Goal: Transaction & Acquisition: Obtain resource

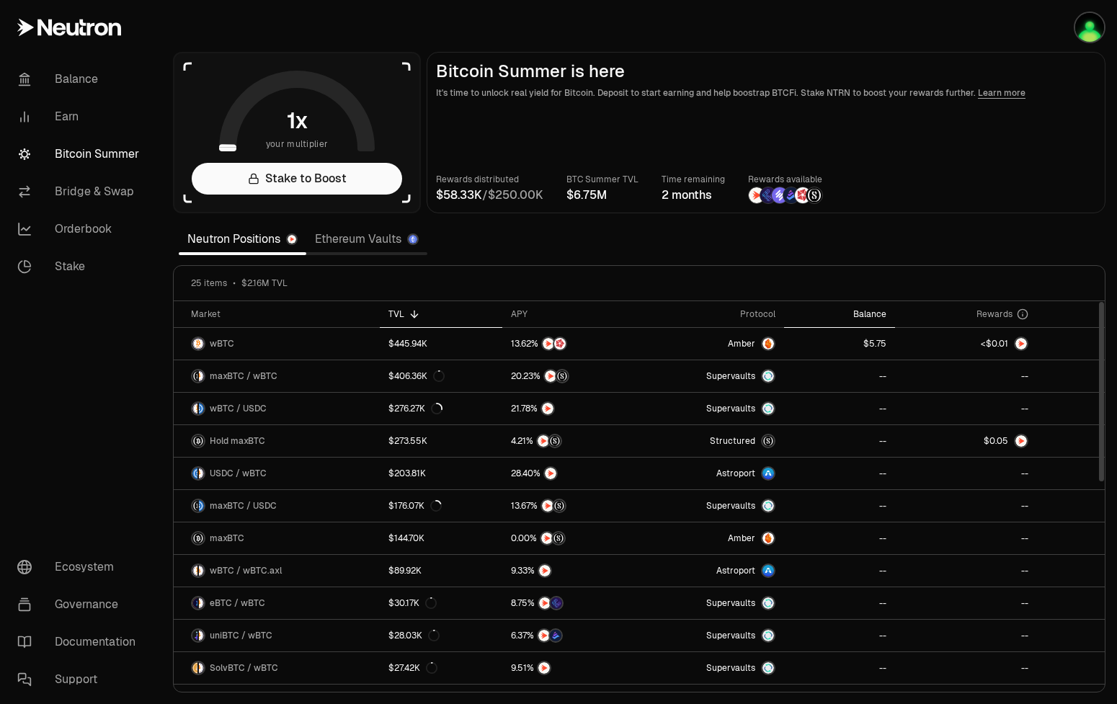
click at [874, 309] on div "Balance" at bounding box center [840, 314] width 94 height 12
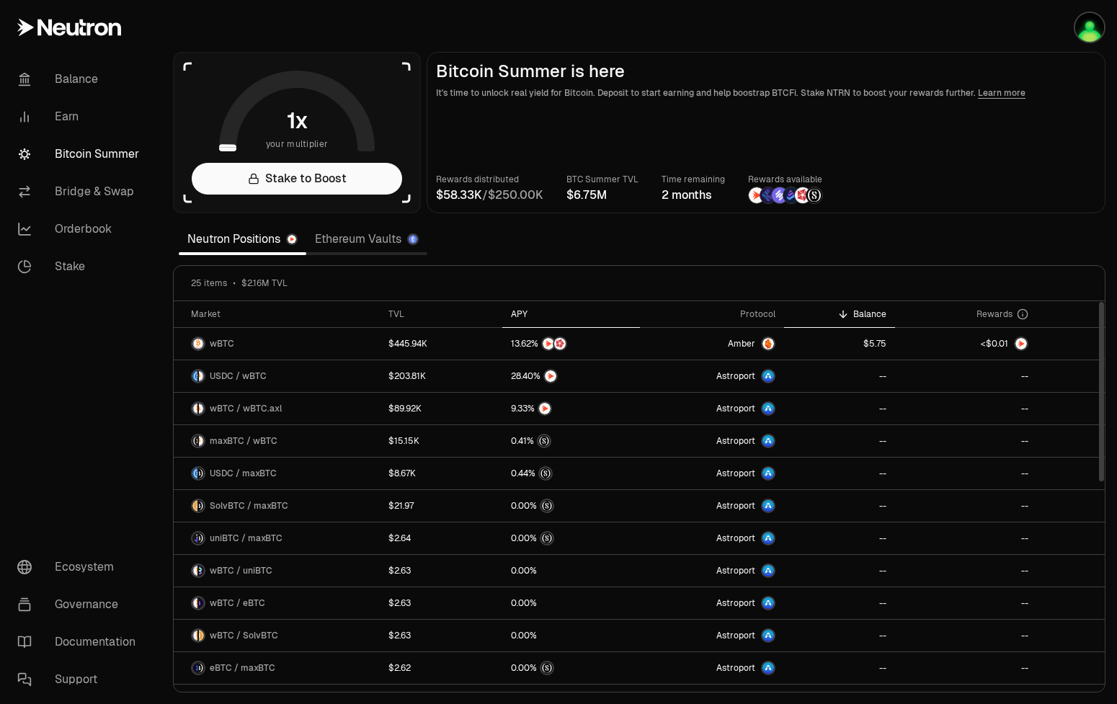
click at [519, 303] on th "APY" at bounding box center [571, 314] width 138 height 27
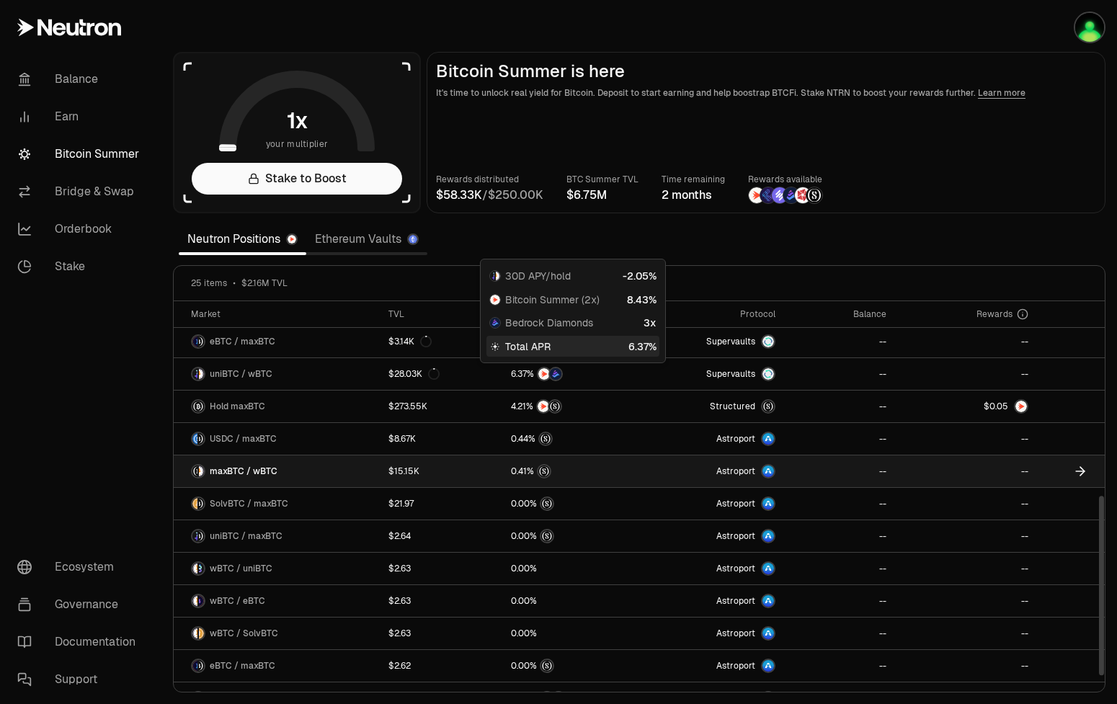
scroll to position [446, 0]
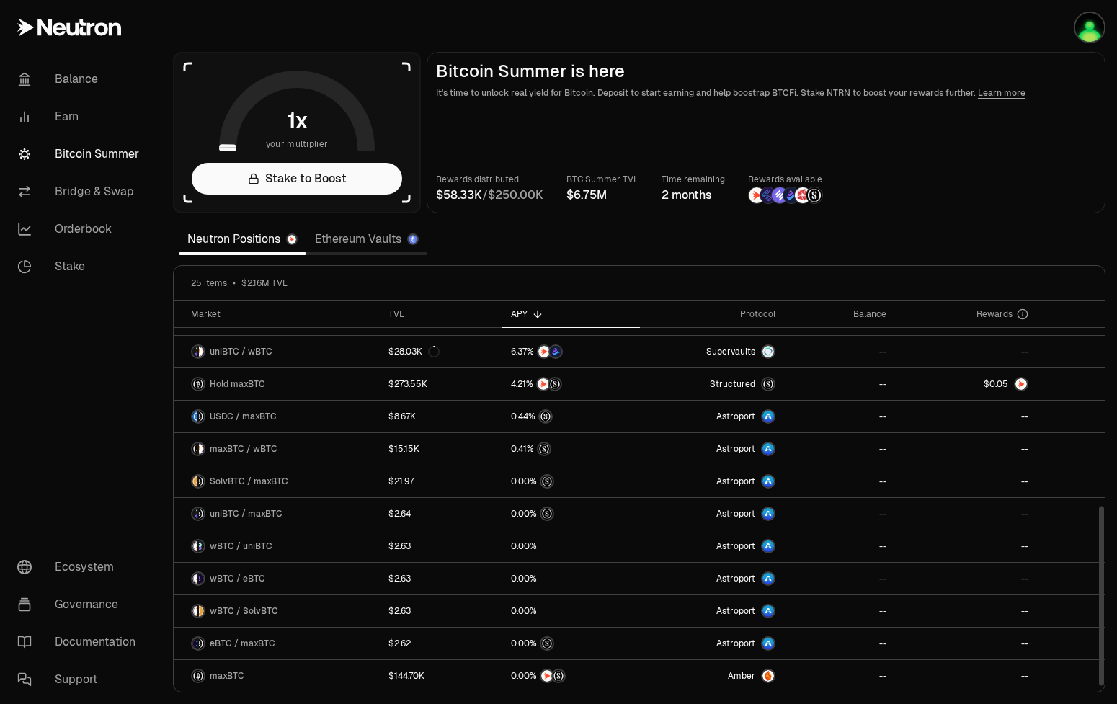
click at [526, 310] on div "APY" at bounding box center [571, 314] width 120 height 12
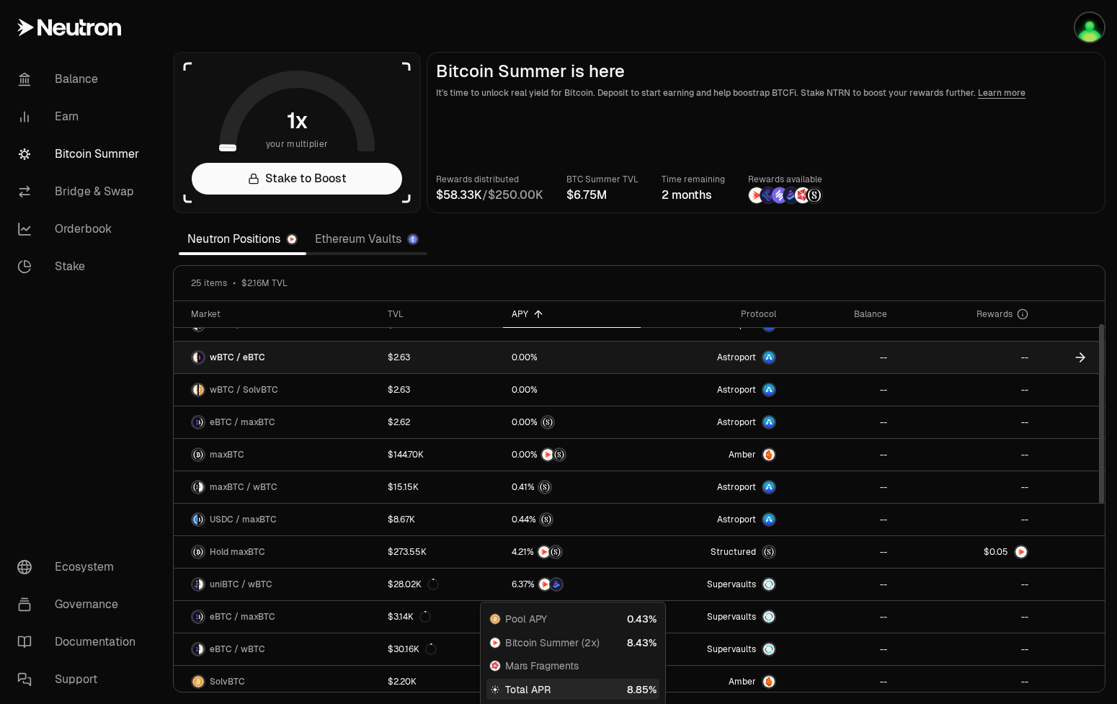
scroll to position [0, 0]
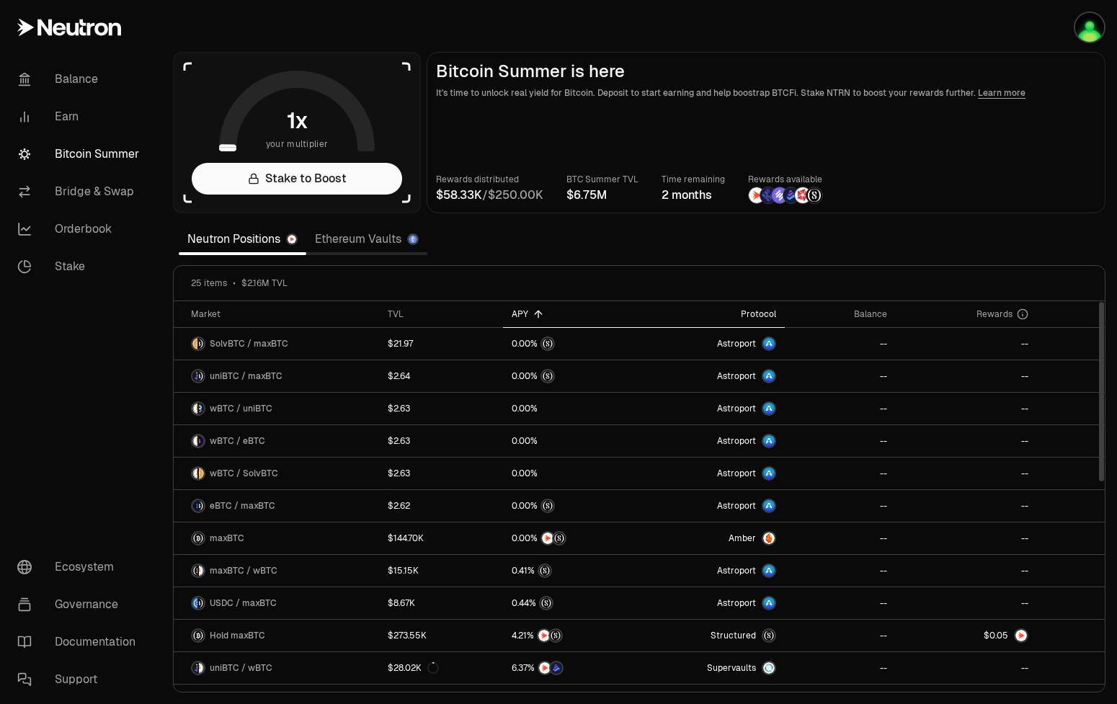
click at [755, 305] on th "Protocol" at bounding box center [713, 314] width 144 height 27
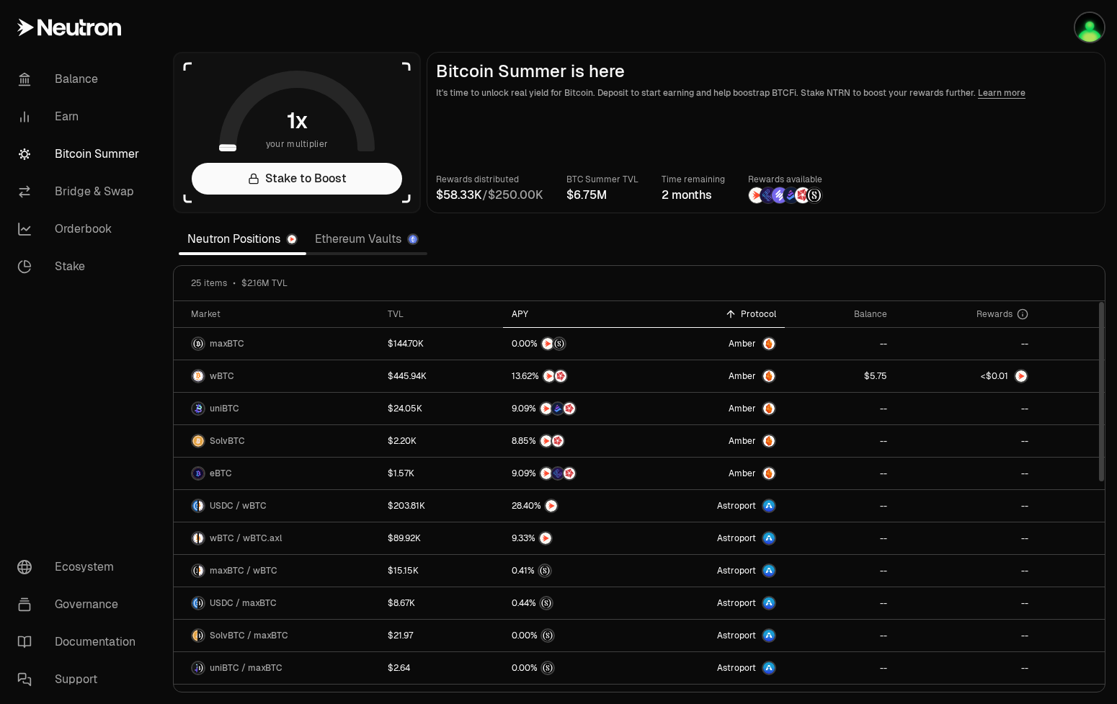
click at [519, 314] on div "APY" at bounding box center [572, 314] width 120 height 12
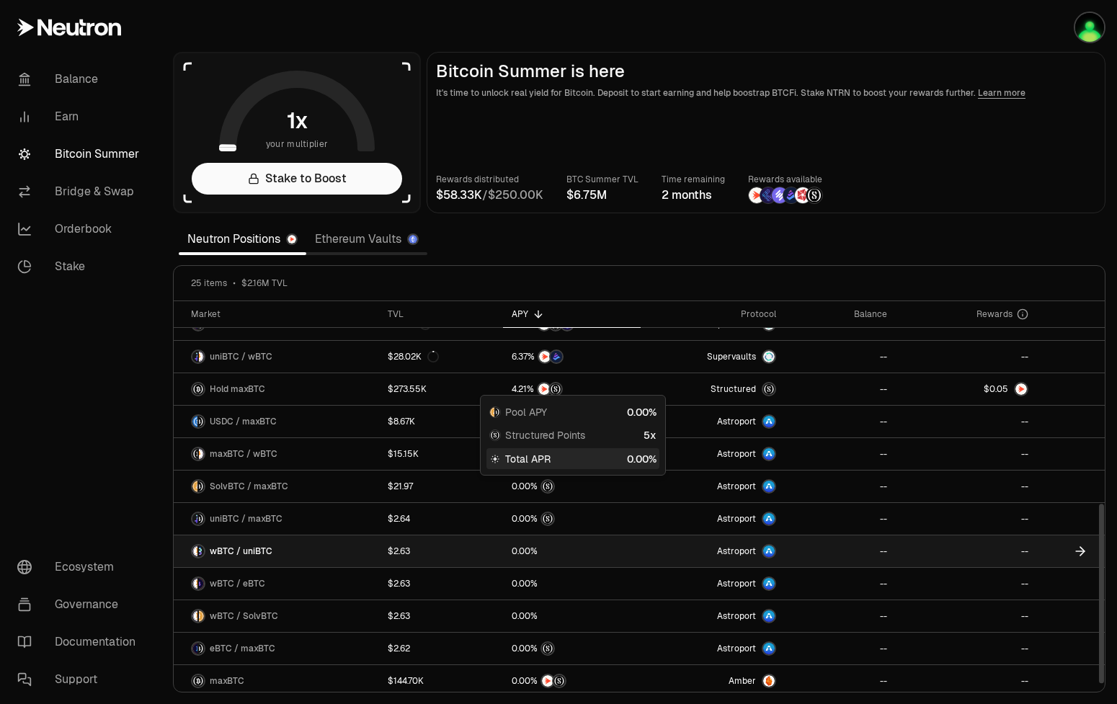
scroll to position [446, 0]
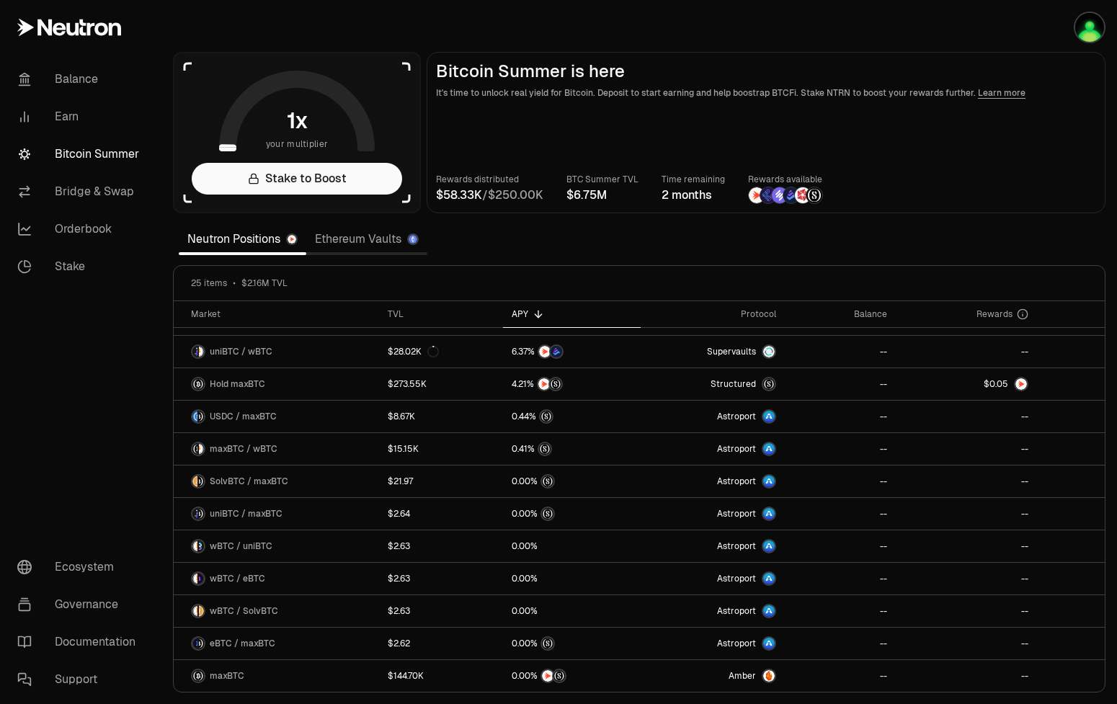
click at [366, 234] on link "Ethereum Vaults" at bounding box center [366, 239] width 121 height 29
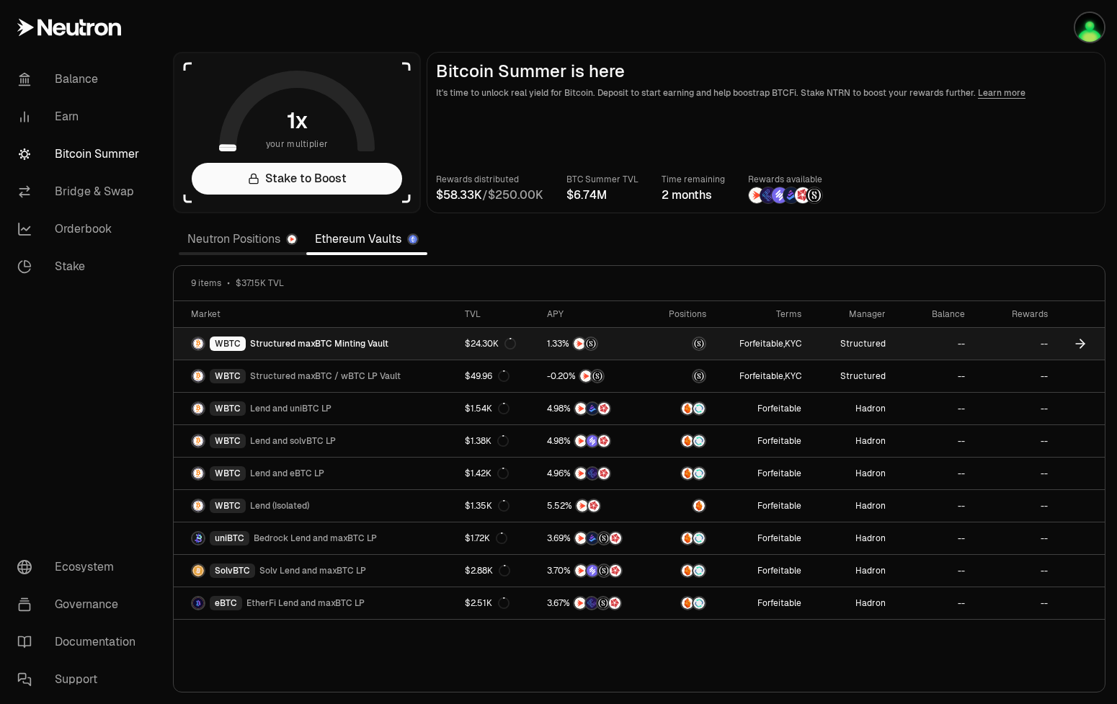
click at [336, 342] on span "Structured maxBTC Minting Vault" at bounding box center [319, 344] width 138 height 12
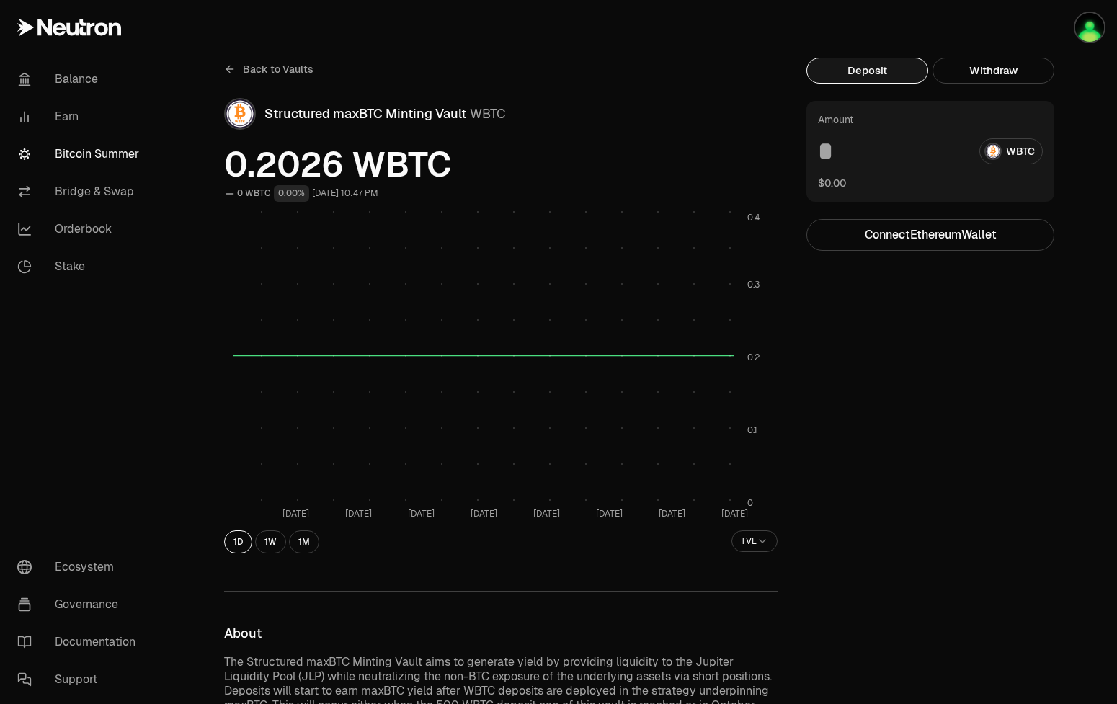
click at [110, 159] on link "Bitcoin Summer" at bounding box center [81, 154] width 150 height 37
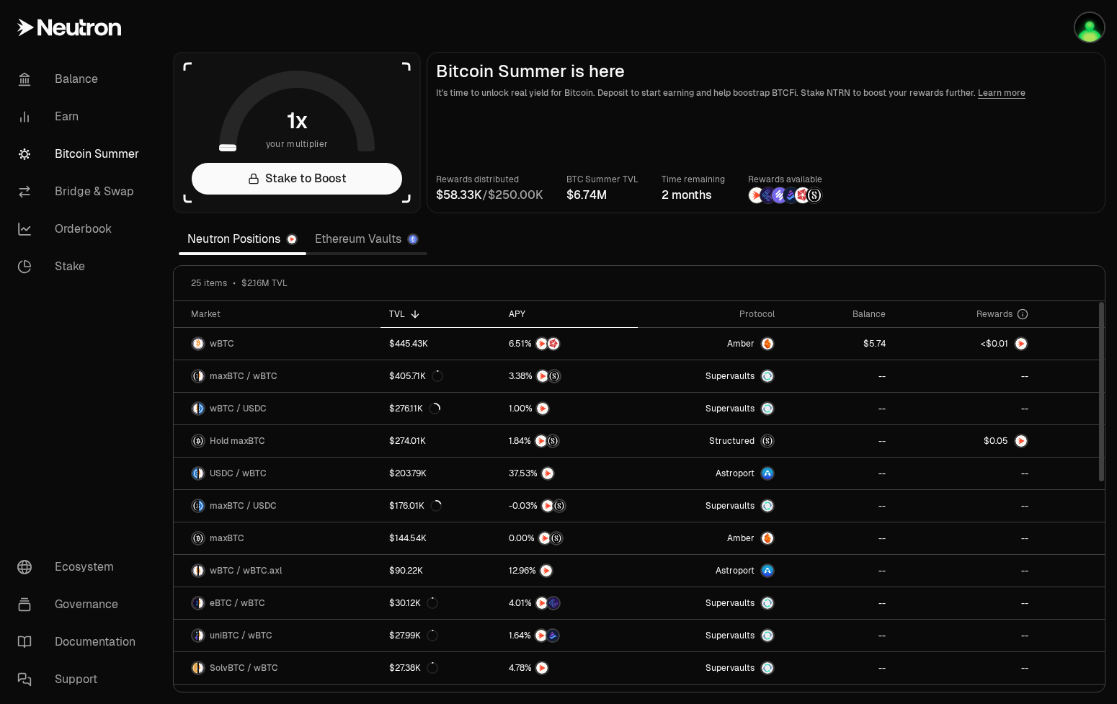
click at [520, 315] on div "APY" at bounding box center [569, 314] width 120 height 12
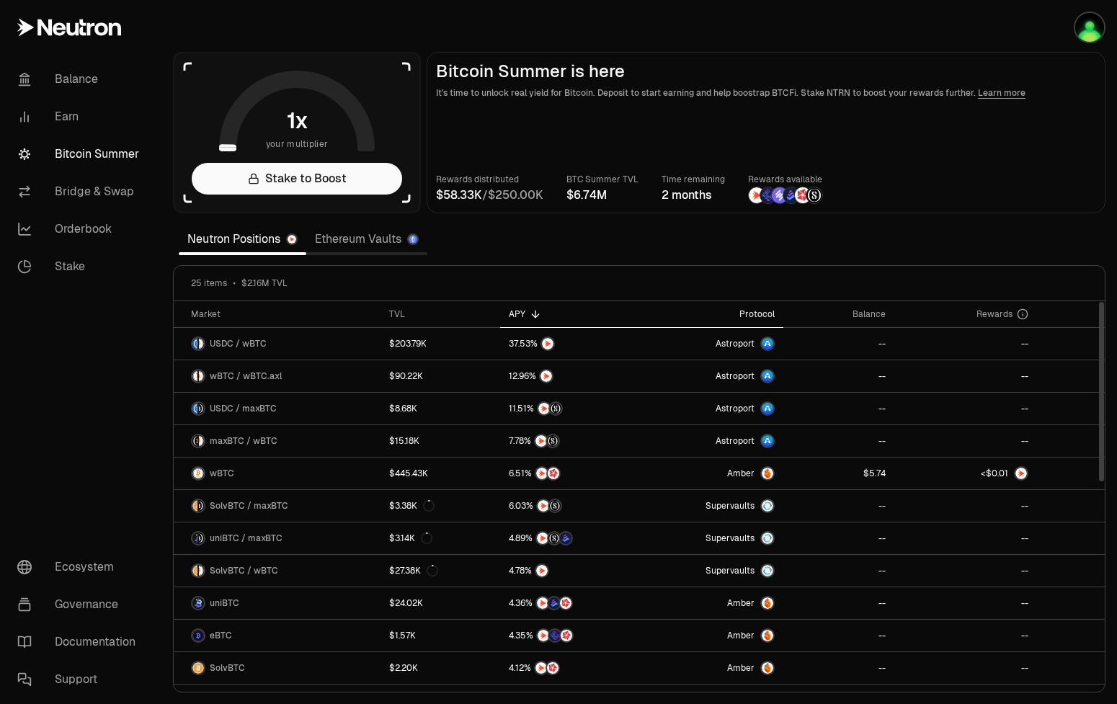
click at [750, 309] on div "Protocol" at bounding box center [711, 314] width 128 height 12
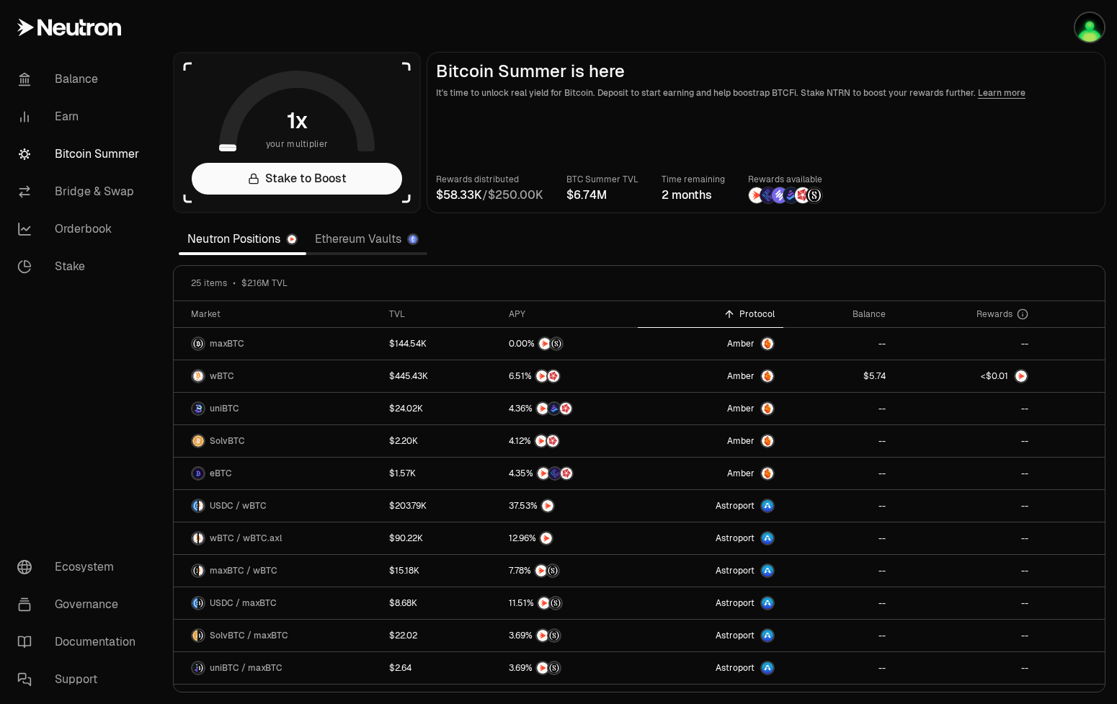
click at [581, 199] on span "6" at bounding box center [577, 195] width 7 height 14
click at [530, 317] on icon at bounding box center [536, 314] width 12 height 12
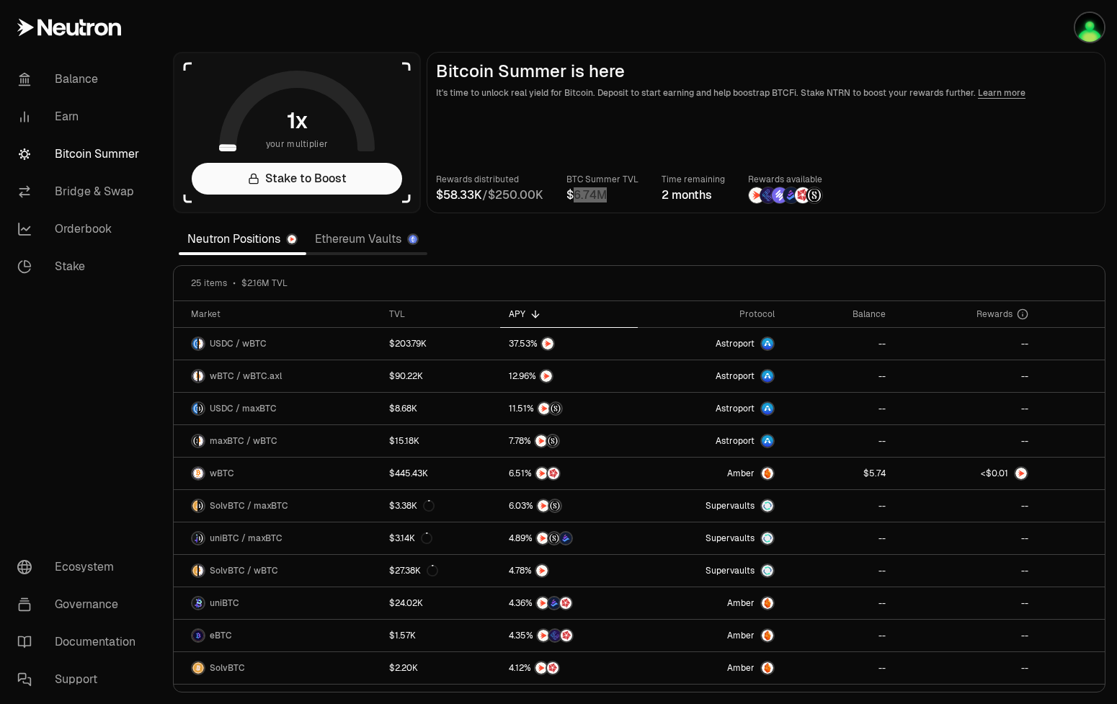
drag, startPoint x: 577, startPoint y: 200, endPoint x: 615, endPoint y: 206, distance: 37.9
click at [615, 206] on main "Bitcoin Summer is here It's time to unlock real yield for Bitcoin. Deposit to s…" at bounding box center [766, 132] width 679 height 161
click at [607, 201] on span "M" at bounding box center [602, 196] width 10 height 12
click at [118, 151] on link "Bitcoin Summer" at bounding box center [81, 154] width 150 height 37
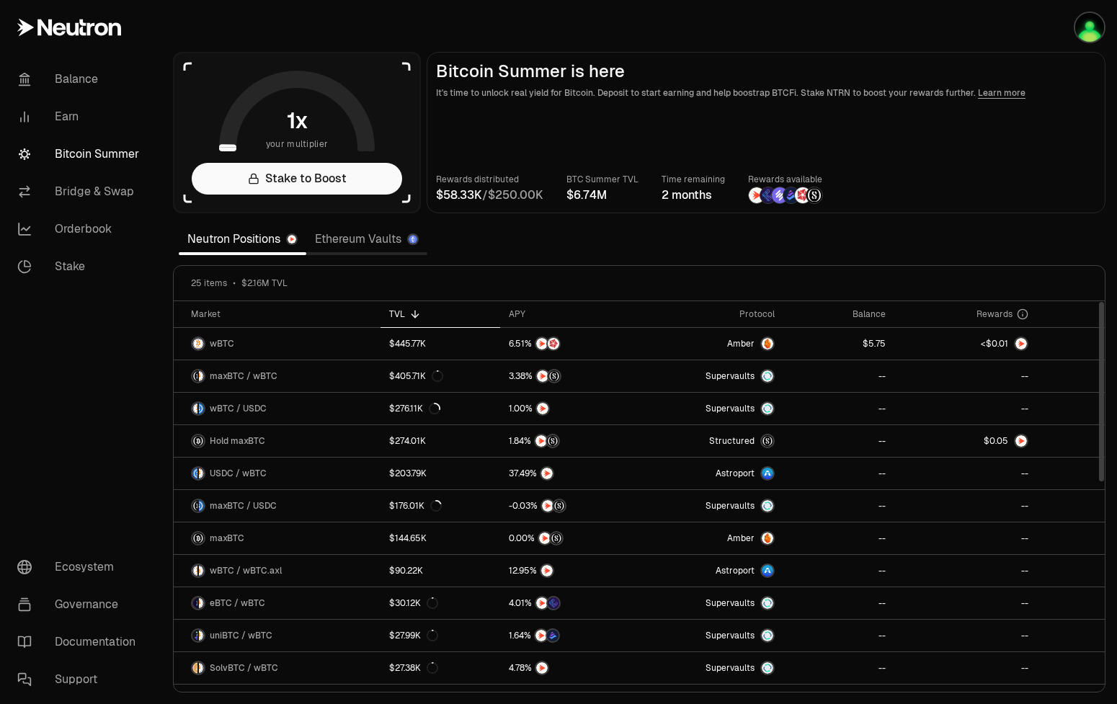
click at [412, 314] on icon at bounding box center [415, 314] width 12 height 12
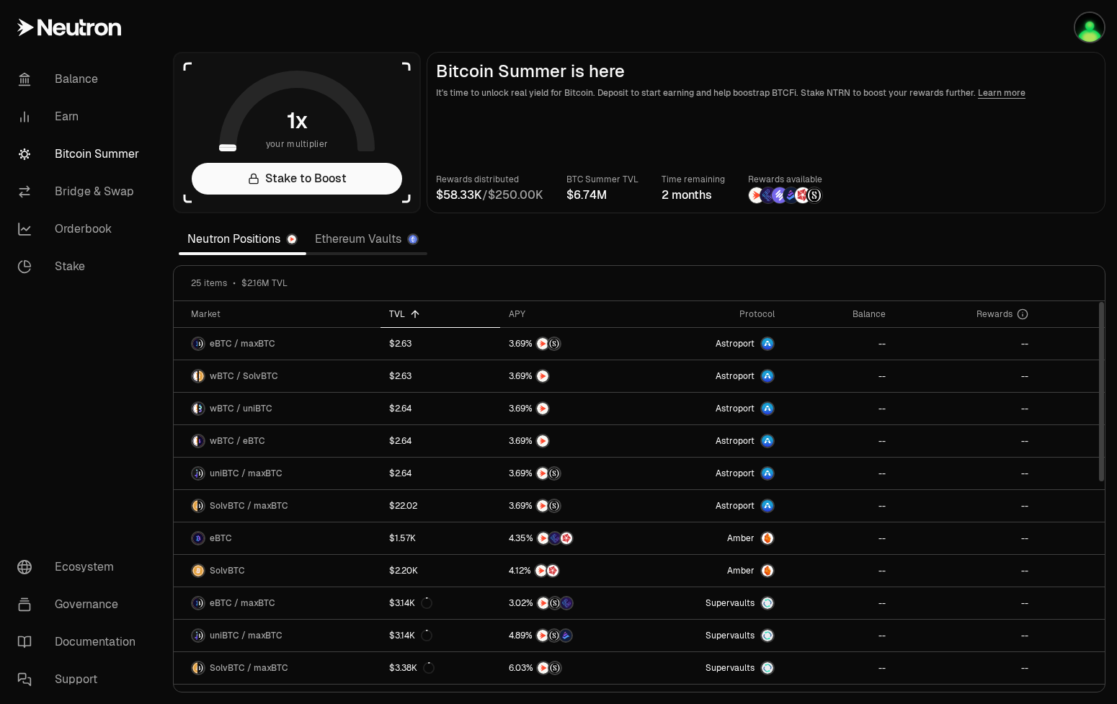
click at [412, 314] on icon at bounding box center [415, 314] width 12 height 12
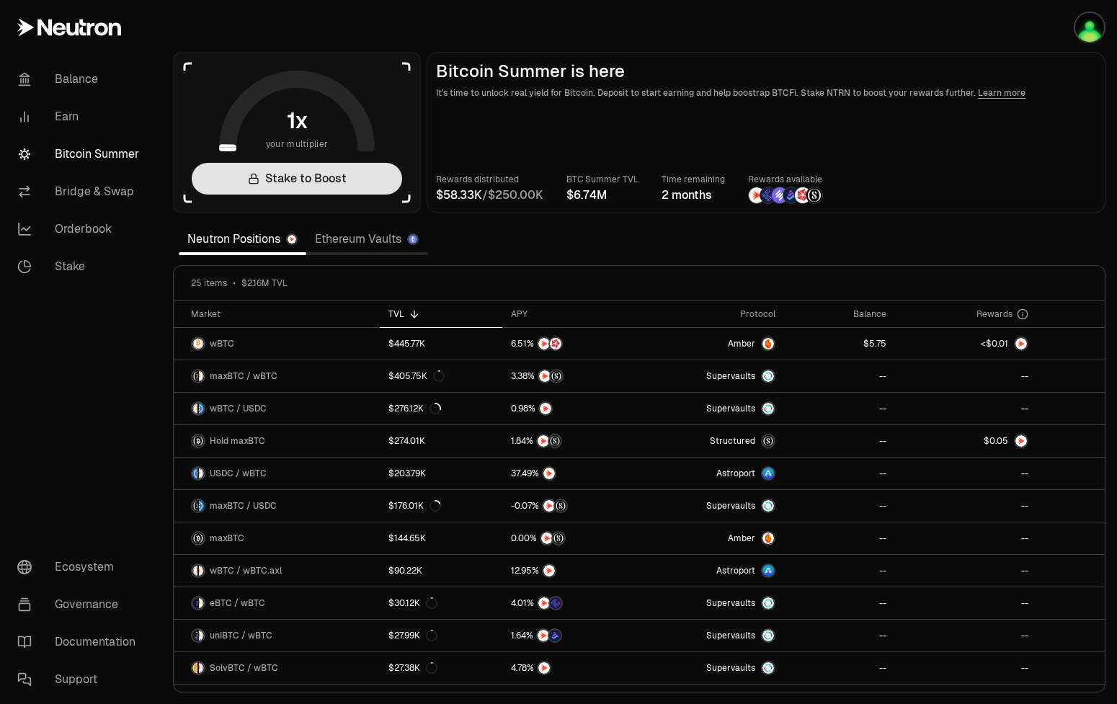
click at [364, 189] on link "Stake to Boost" at bounding box center [297, 179] width 210 height 32
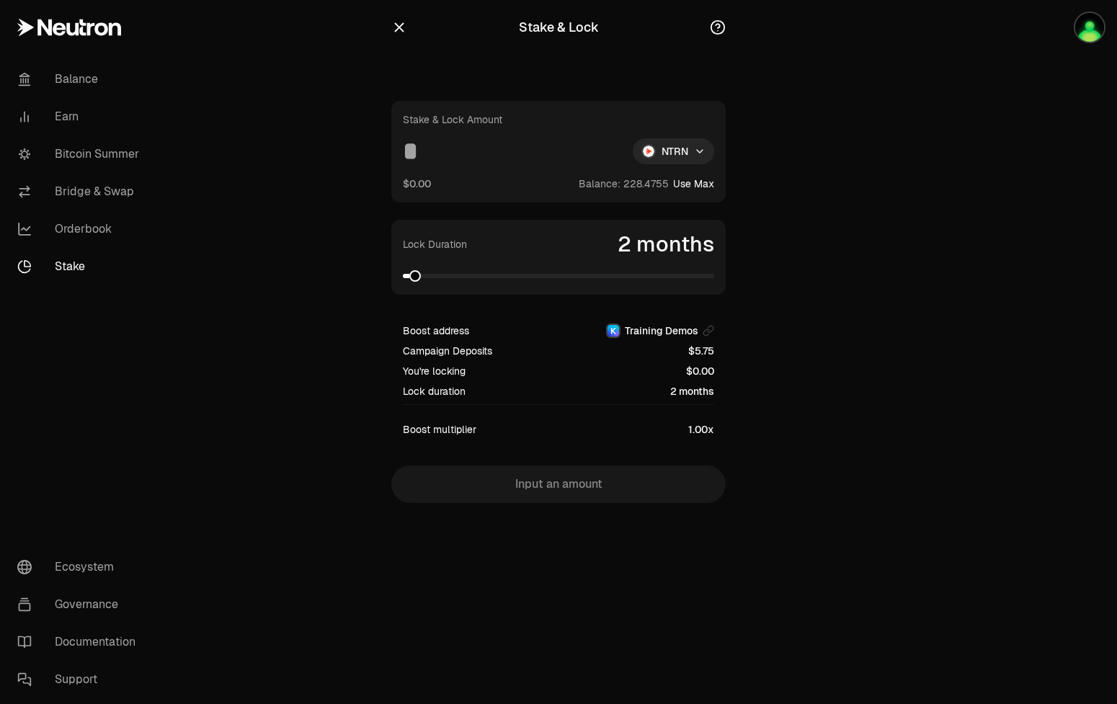
click at [402, 29] on icon "button" at bounding box center [399, 27] width 16 height 16
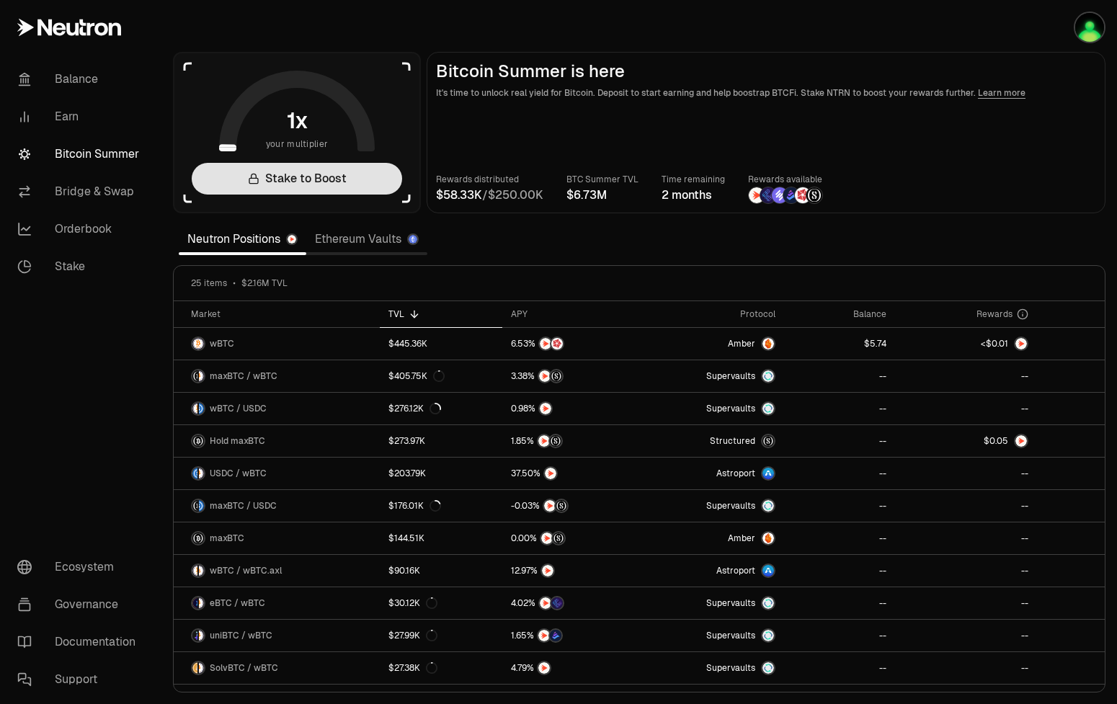
click at [305, 174] on link "Stake to Boost" at bounding box center [297, 179] width 210 height 32
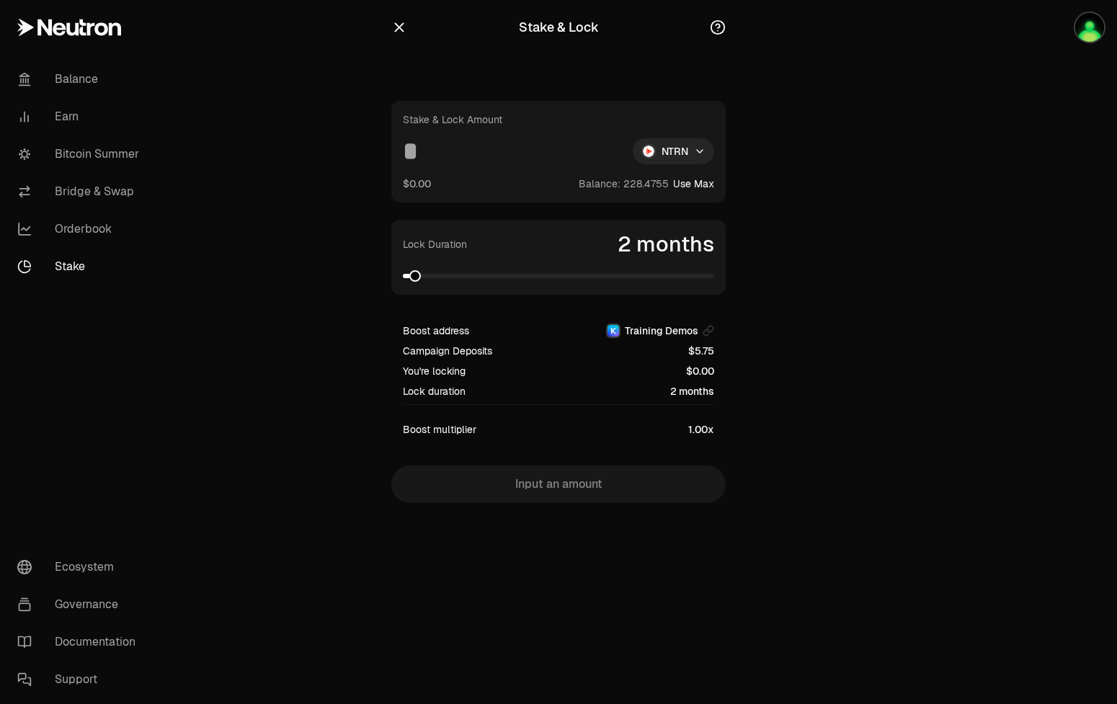
click at [428, 136] on div "Stake & Lock Amount NTRN $0.00 Balance: Use Max" at bounding box center [558, 152] width 334 height 102
click at [437, 148] on input at bounding box center [512, 151] width 218 height 26
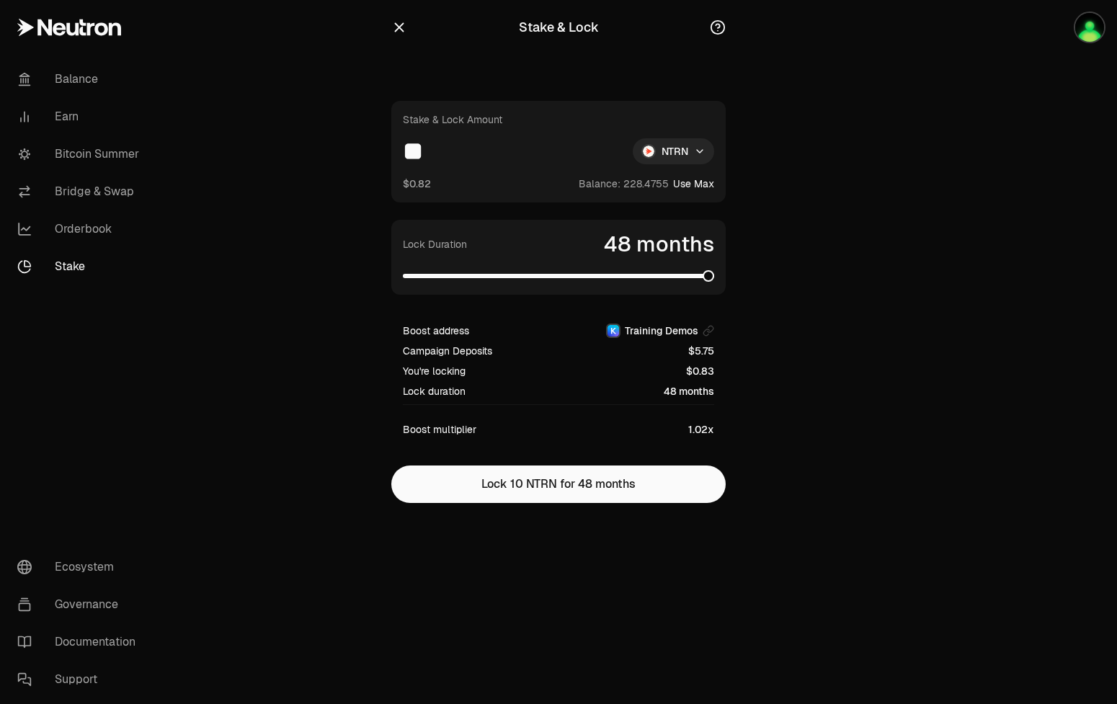
click at [714, 282] on span at bounding box center [709, 276] width 12 height 12
click at [477, 160] on input "**" at bounding box center [512, 151] width 218 height 26
click at [690, 180] on button "Use Max" at bounding box center [693, 184] width 41 height 14
type input "**********"
click at [616, 281] on span at bounding box center [616, 276] width 12 height 12
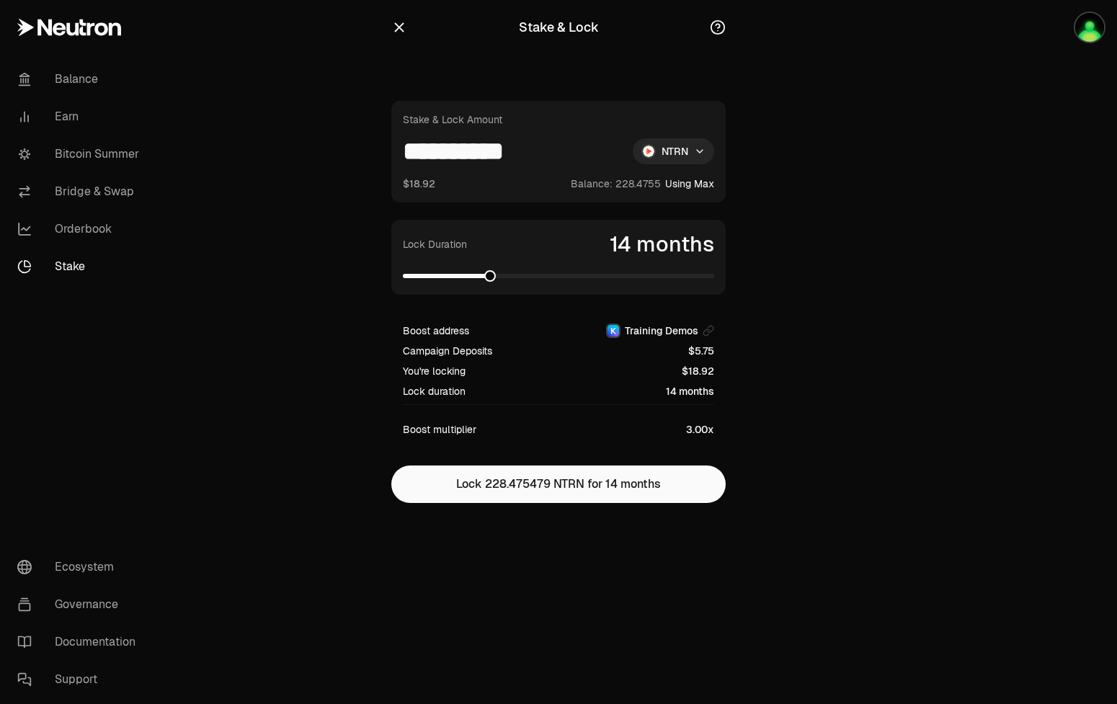
click at [484, 282] on span at bounding box center [490, 276] width 12 height 12
click at [714, 30] on icon "button" at bounding box center [718, 27] width 16 height 16
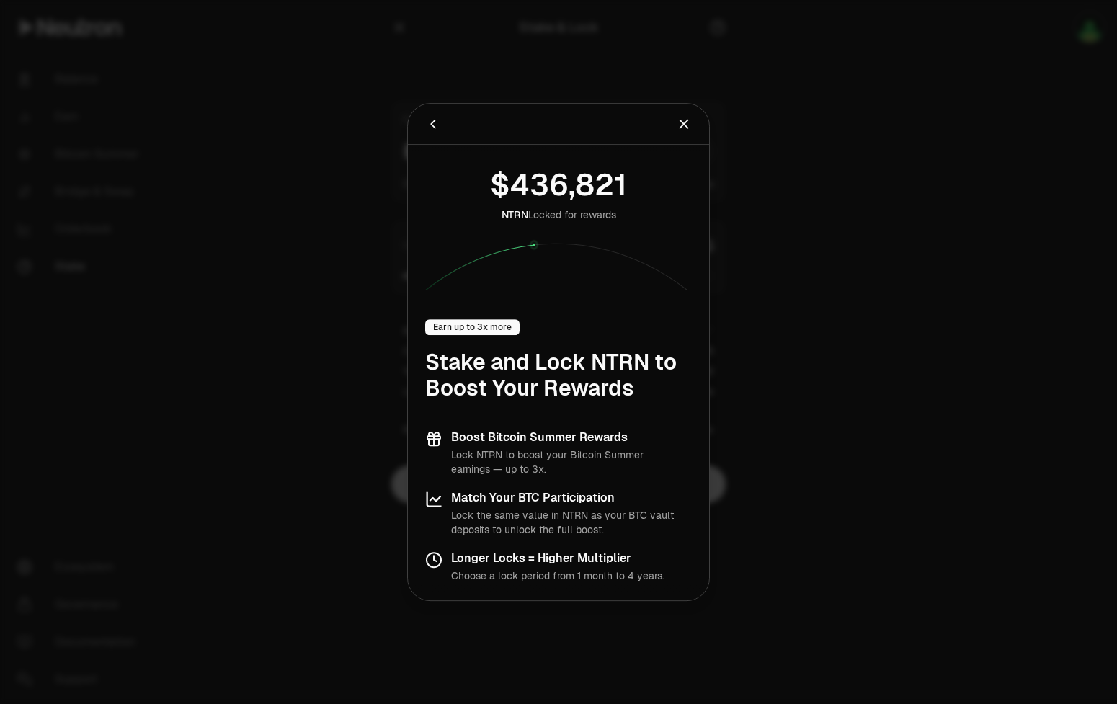
click at [427, 125] on icon "Back" at bounding box center [433, 124] width 16 height 16
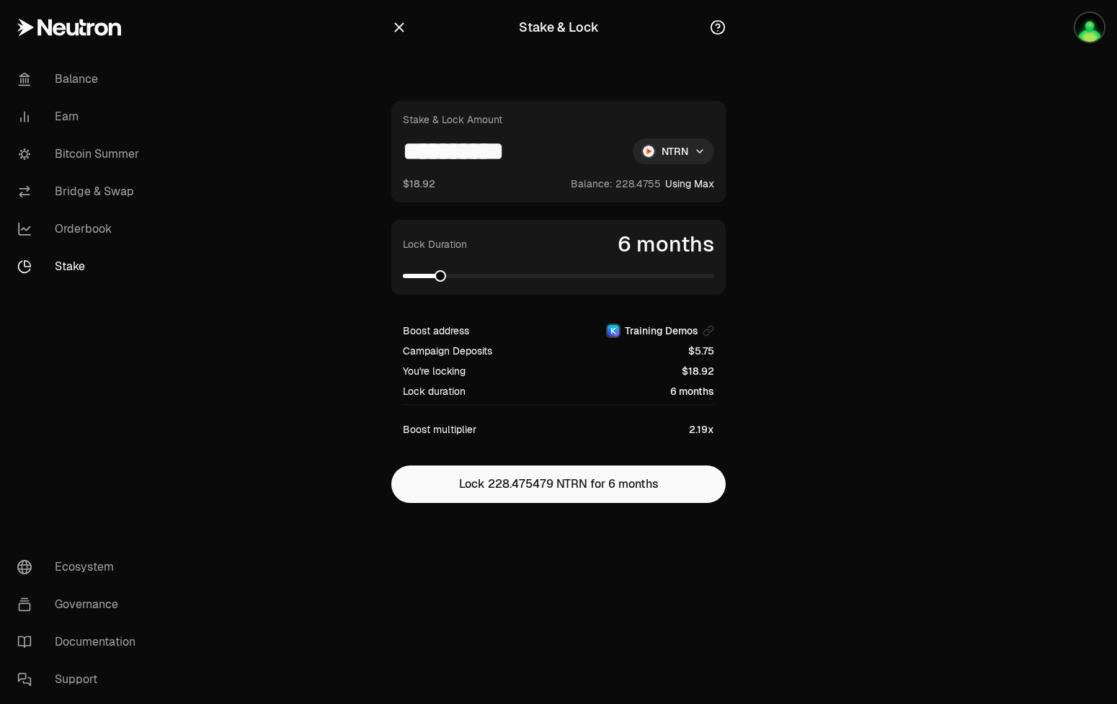
click at [719, 25] on icon "button" at bounding box center [718, 26] width 4 height 4
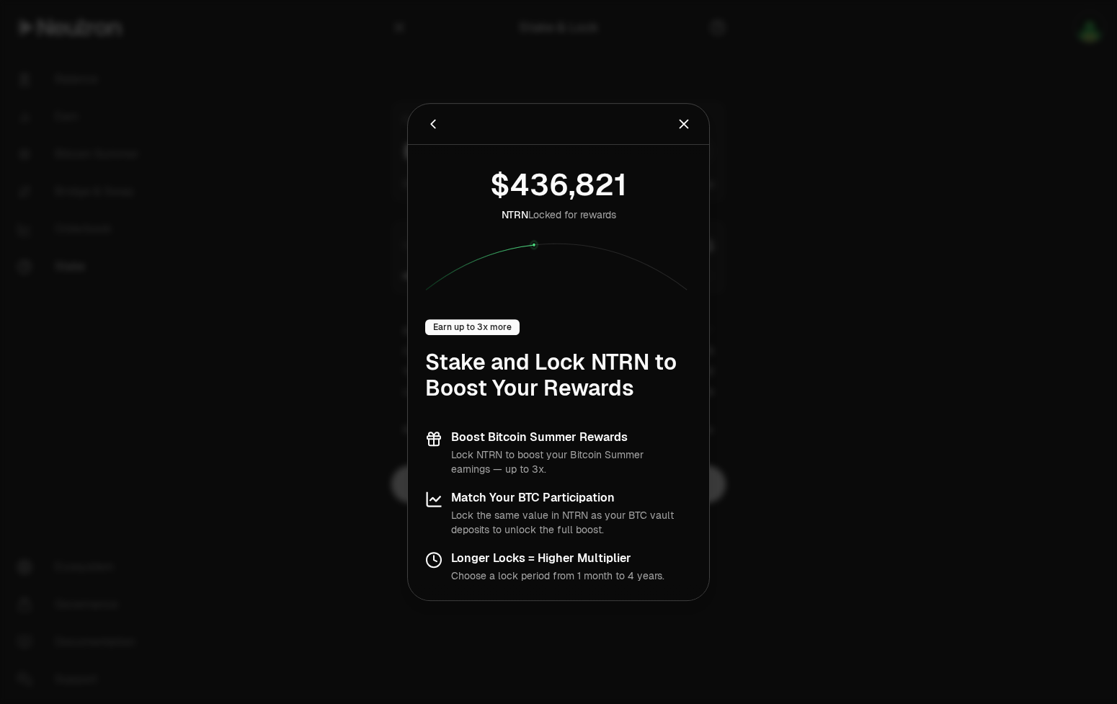
click at [433, 124] on icon "Back" at bounding box center [433, 124] width 16 height 16
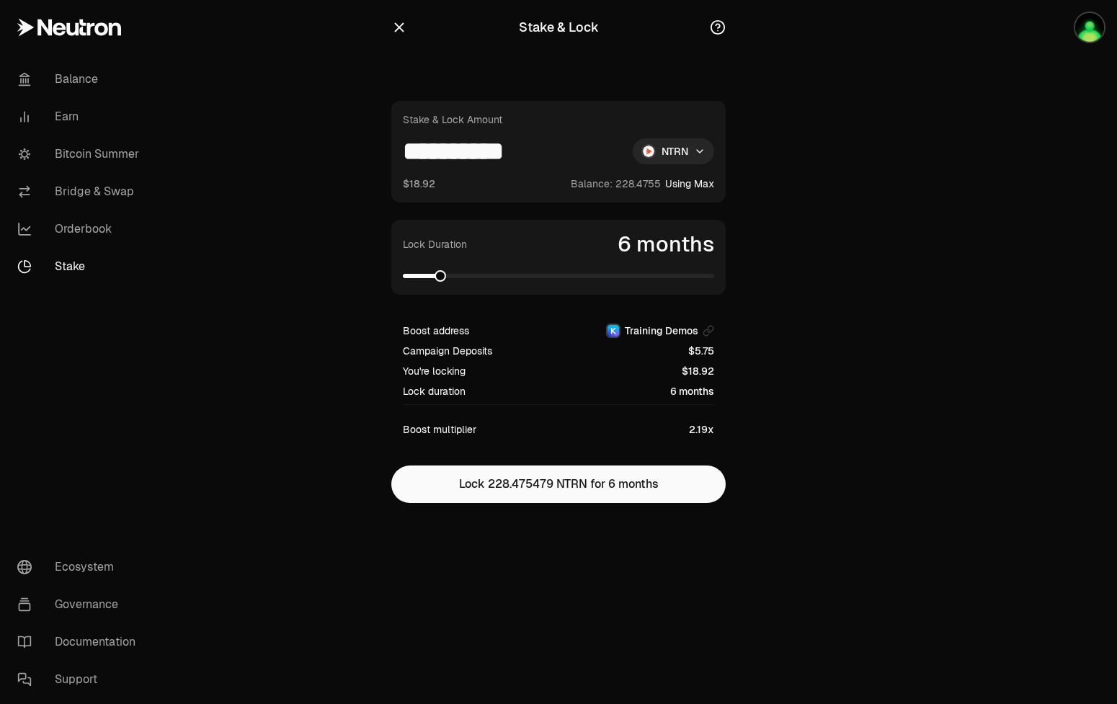
click at [399, 32] on icon "button" at bounding box center [399, 27] width 16 height 16
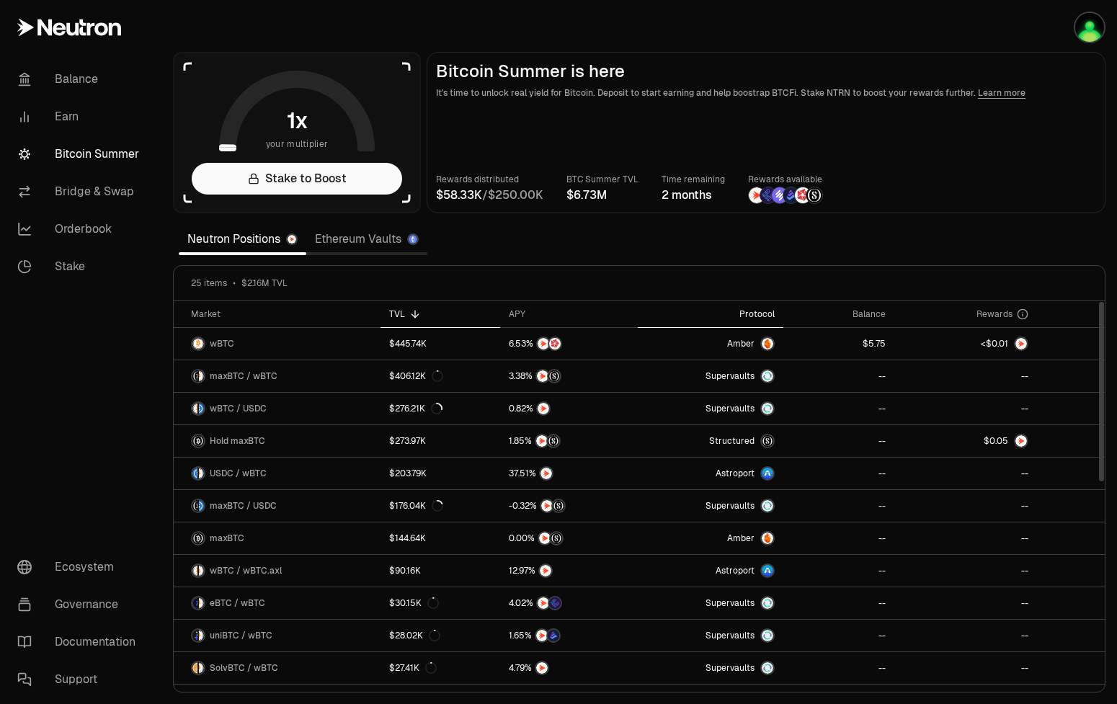
click at [763, 319] on div "Protocol" at bounding box center [711, 314] width 128 height 12
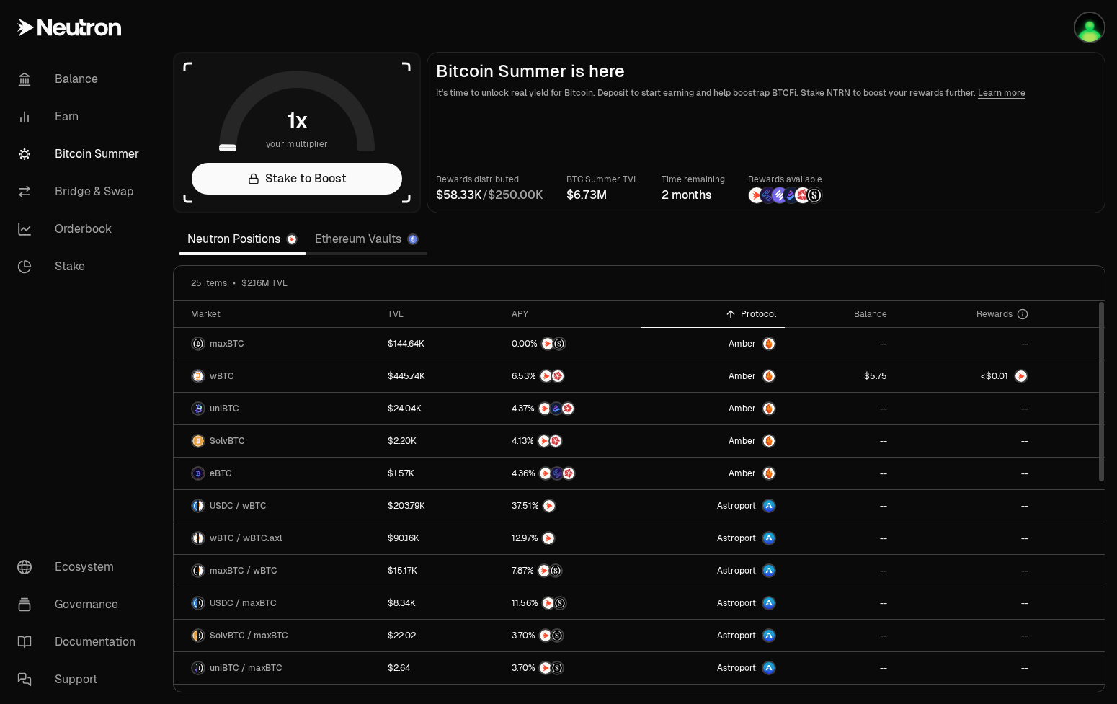
click at [752, 316] on div "Protocol" at bounding box center [712, 314] width 127 height 12
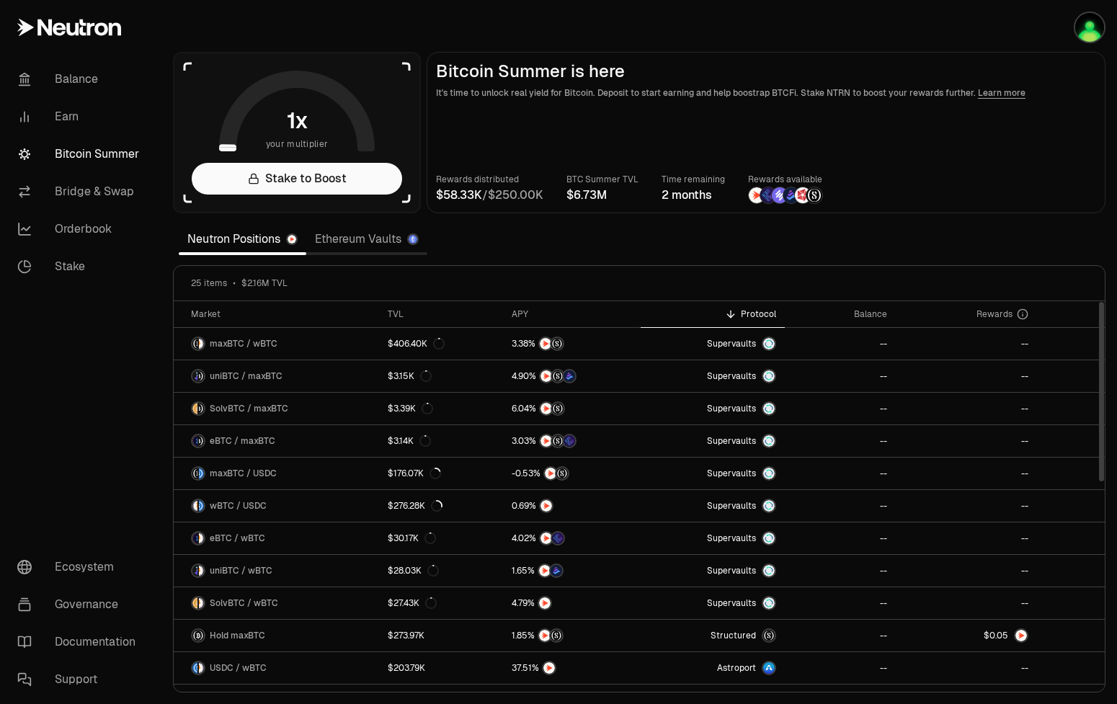
click at [752, 314] on div "Protocol" at bounding box center [712, 314] width 127 height 12
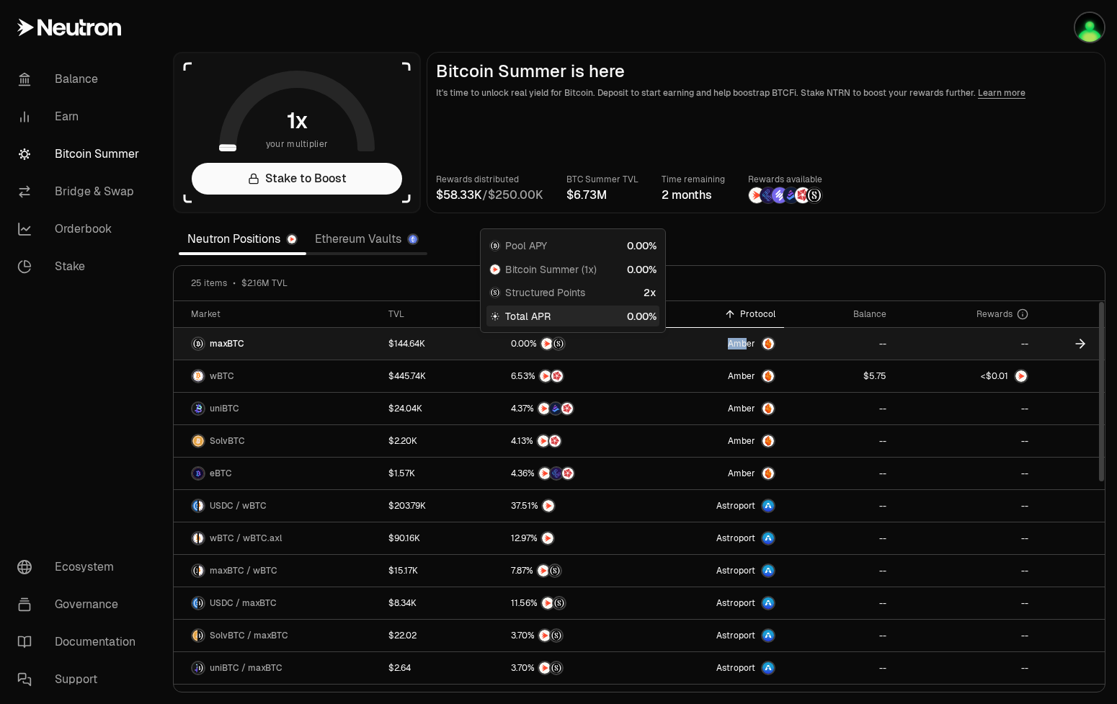
drag, startPoint x: 161, startPoint y: 265, endPoint x: 750, endPoint y: 342, distance: 593.8
click at [750, 342] on section "your multiplier Stake to Boost Bitcoin Summer is here It's time to unlock real …" at bounding box center [639, 352] width 956 height 704
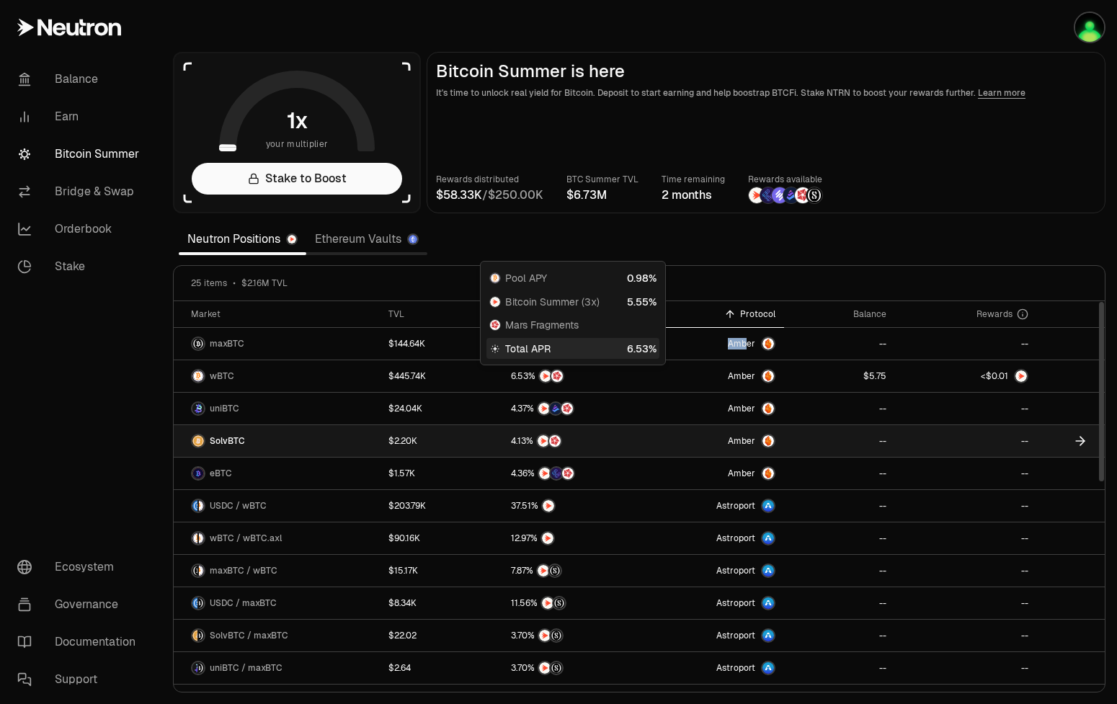
click at [595, 446] on div at bounding box center [571, 441] width 120 height 14
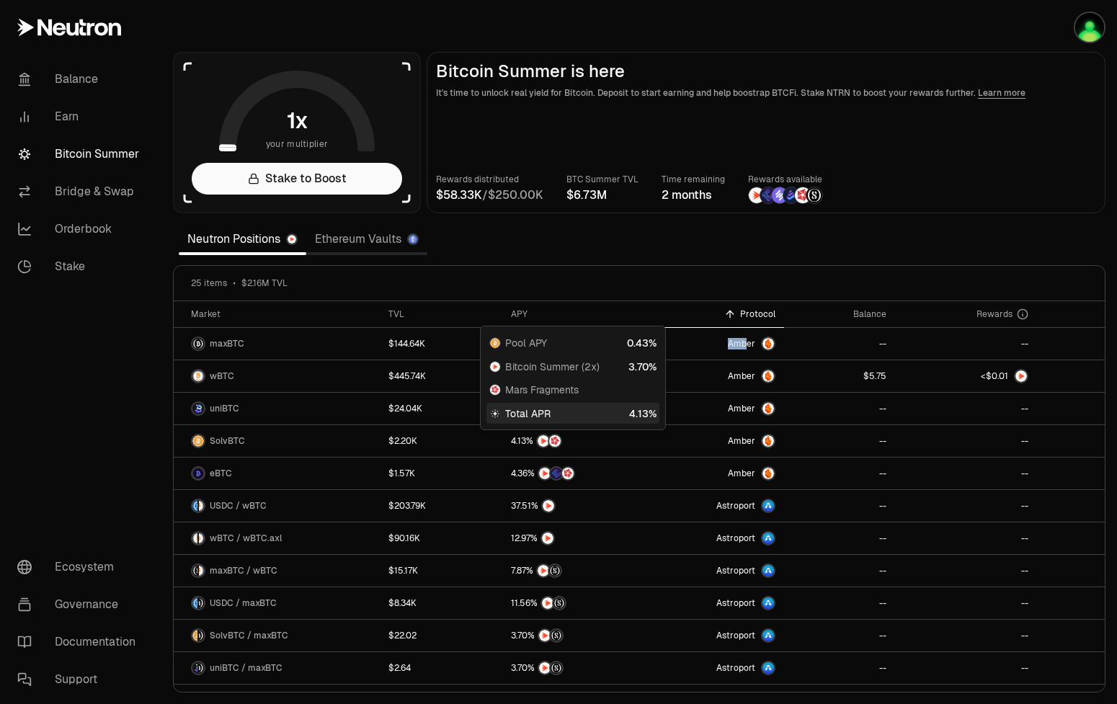
click at [511, 277] on div "25 items $2.16M TVL" at bounding box center [639, 283] width 931 height 35
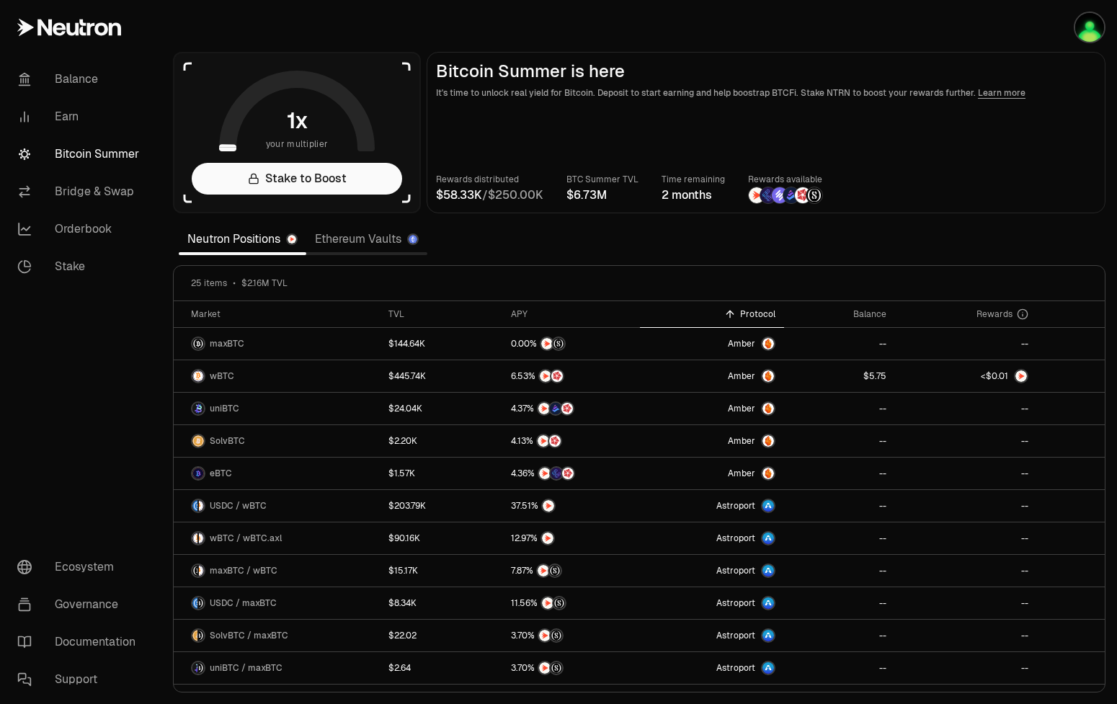
click at [84, 446] on nav "Balance Earn Bitcoin Summer Bridge & Swap Orderbook Stake Ecosystem Governance …" at bounding box center [80, 379] width 161 height 649
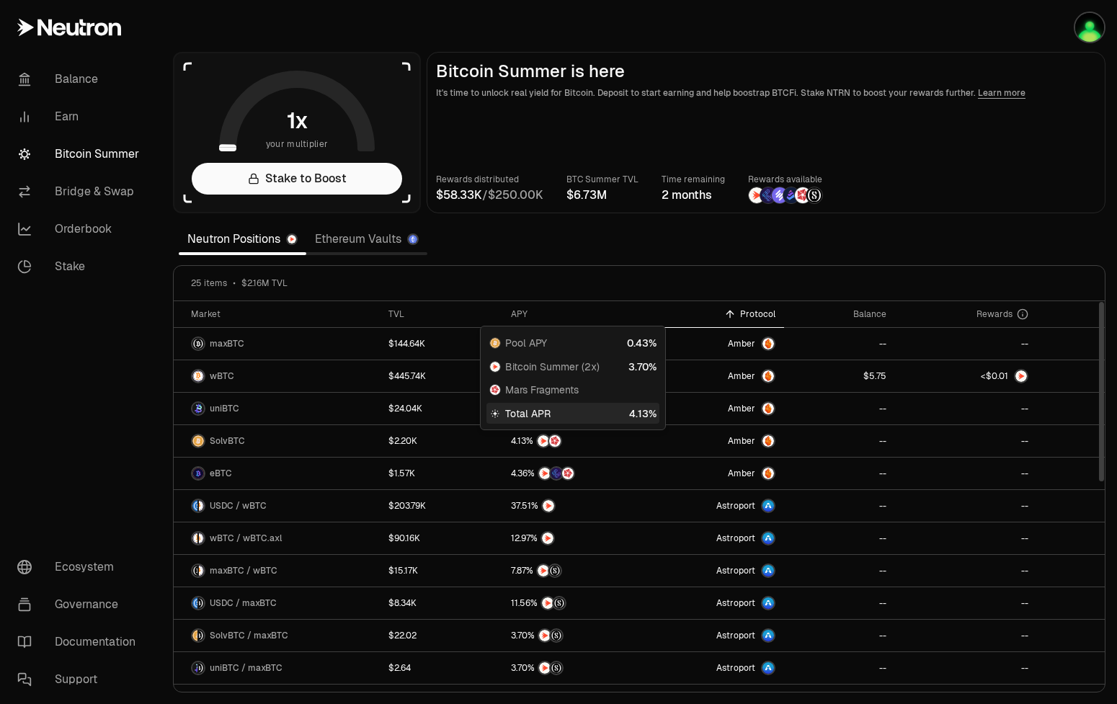
click at [929, 262] on section "your multiplier Stake to Boost Bitcoin Summer is here It's time to unlock real …" at bounding box center [639, 352] width 956 height 704
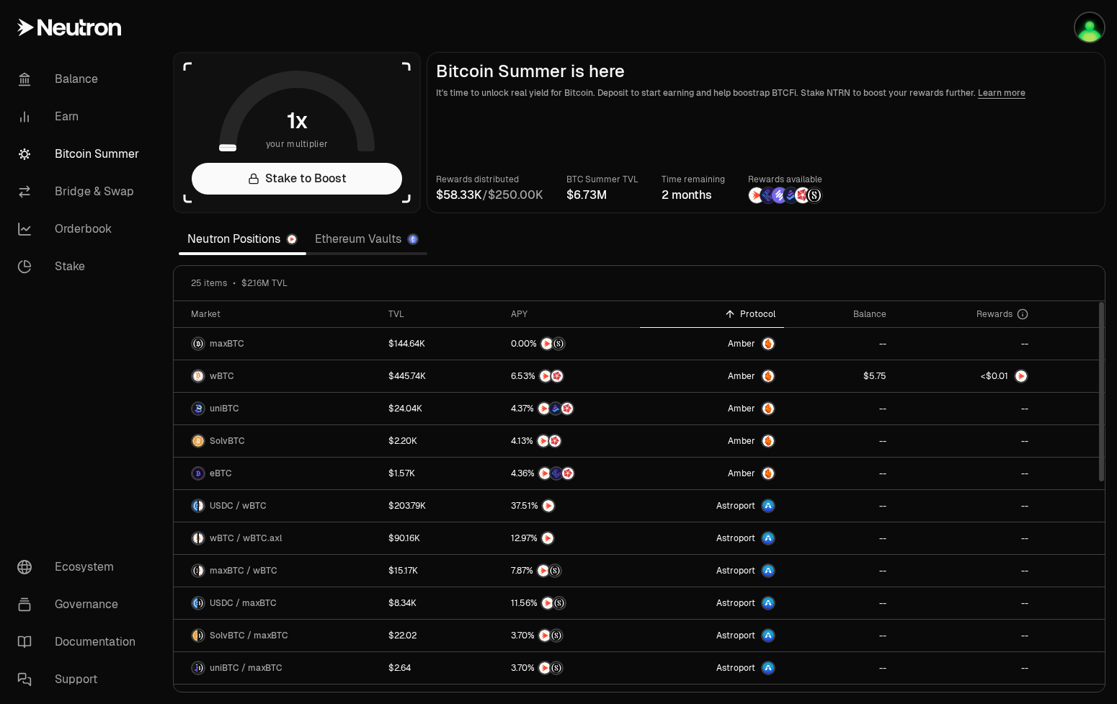
click at [102, 365] on nav "Balance Earn Bitcoin Summer Bridge & Swap Orderbook Stake Ecosystem Governance …" at bounding box center [80, 379] width 161 height 649
click at [610, 252] on section "your multiplier Stake to Boost Bitcoin Summer is here It's time to unlock real …" at bounding box center [639, 352] width 956 height 704
click at [85, 435] on nav "Balance Earn Bitcoin Summer Bridge & Swap Orderbook Stake Ecosystem Governance …" at bounding box center [80, 379] width 161 height 649
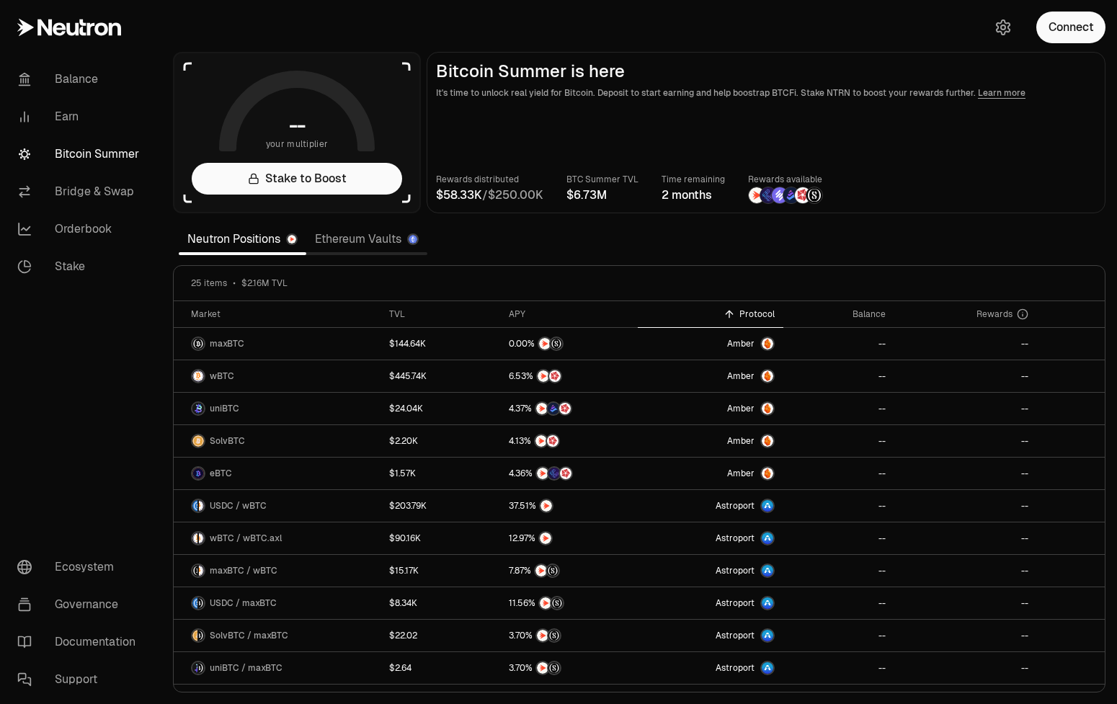
click at [621, 259] on section "-- your multiplier Stake to Boost Bitcoin Summer is here It's time to unlock re…" at bounding box center [639, 352] width 956 height 704
